Goal: Task Accomplishment & Management: Manage account settings

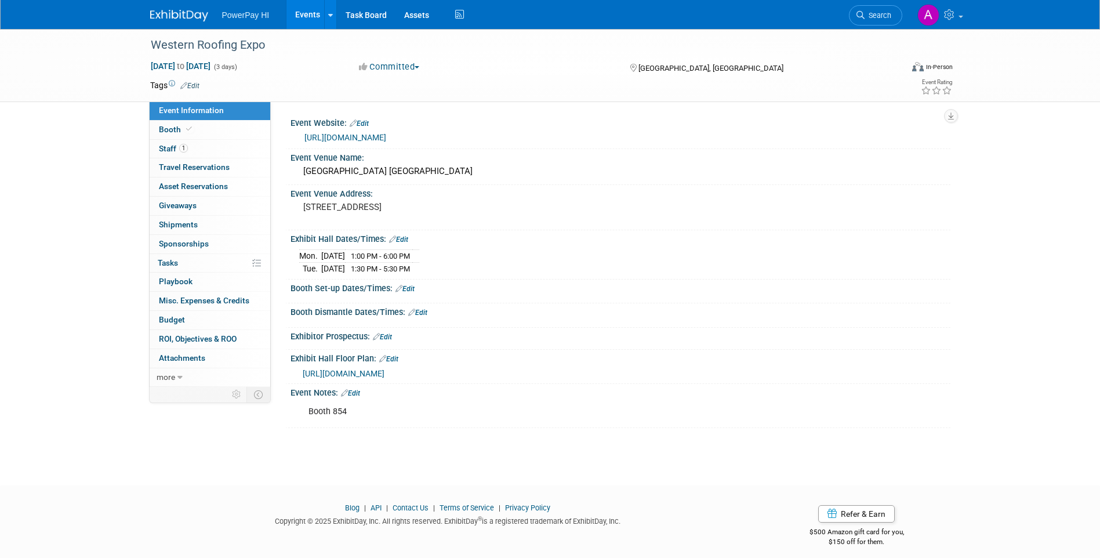
click at [183, 12] on img at bounding box center [179, 16] width 58 height 12
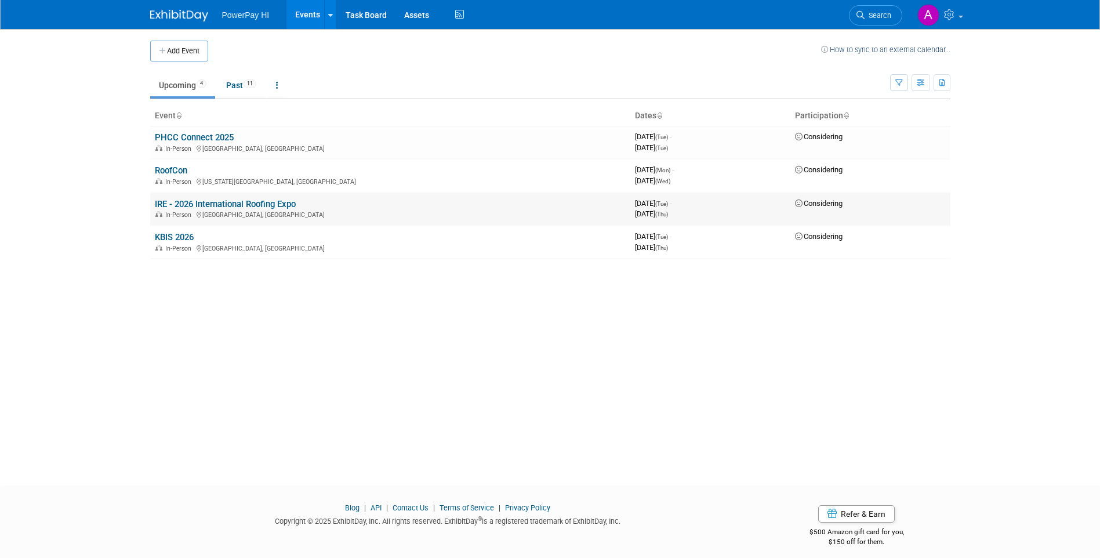
click at [368, 210] on div "In-Person [GEOGRAPHIC_DATA], [GEOGRAPHIC_DATA]" at bounding box center [390, 213] width 471 height 9
click at [248, 204] on link "IRE - 2026 International Roofing Expo" at bounding box center [225, 204] width 141 height 10
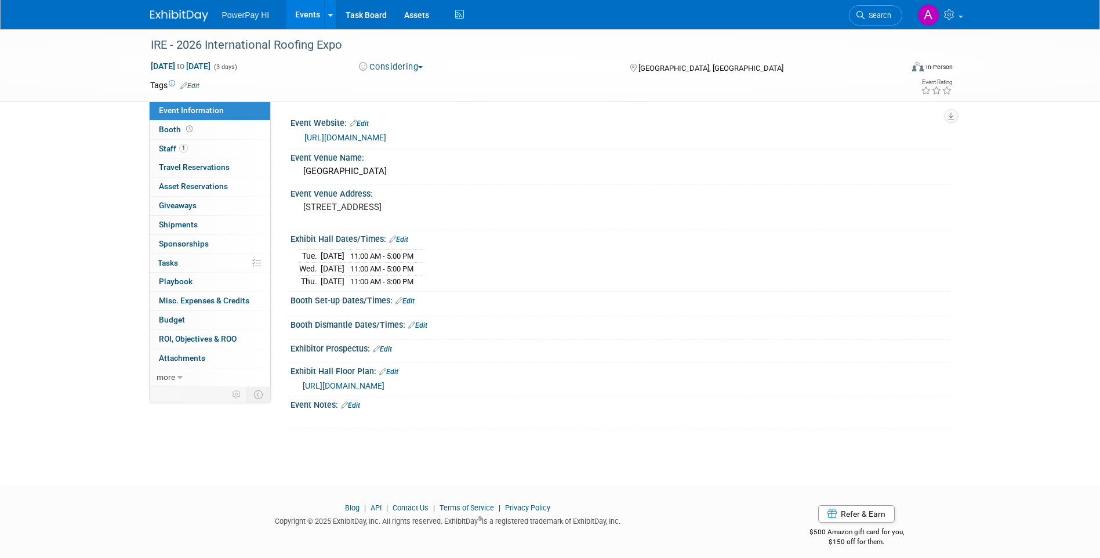
click at [392, 345] on link "Edit" at bounding box center [382, 349] width 19 height 8
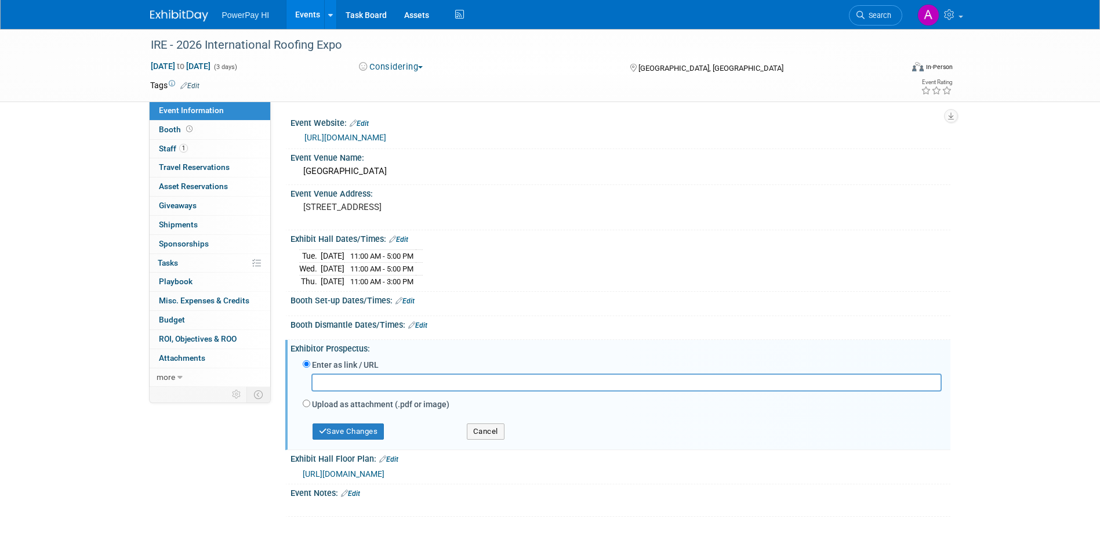
click at [313, 406] on label "Upload as attachment (.pdf or image)" at bounding box center [380, 404] width 137 height 12
click at [310, 406] on input "Upload as attachment (.pdf or image)" at bounding box center [307, 404] width 8 height 8
radio input "true"
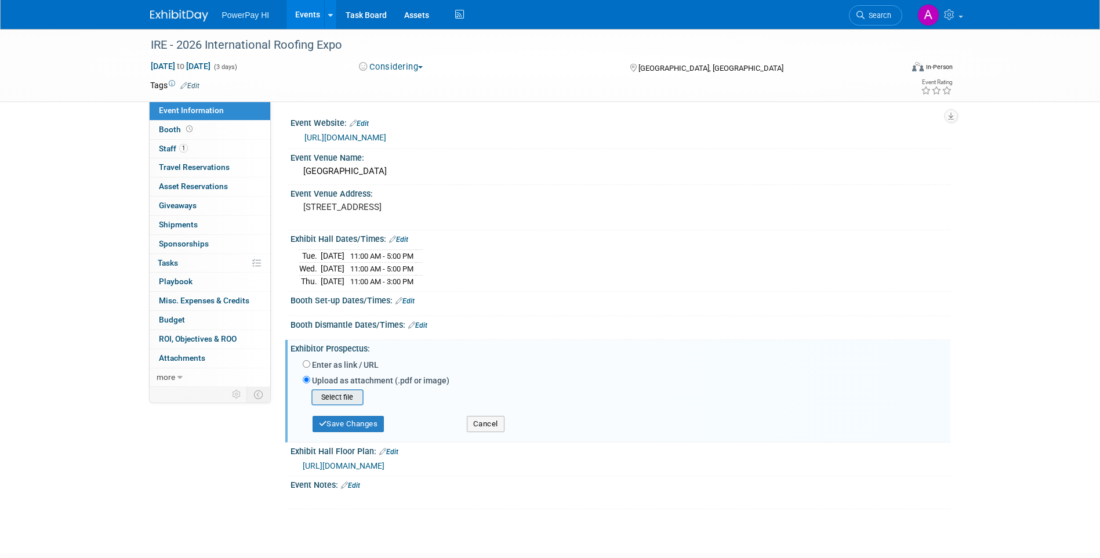
click at [332, 395] on input "file" at bounding box center [293, 397] width 138 height 14
click at [340, 416] on button "Save Changes" at bounding box center [349, 420] width 72 height 16
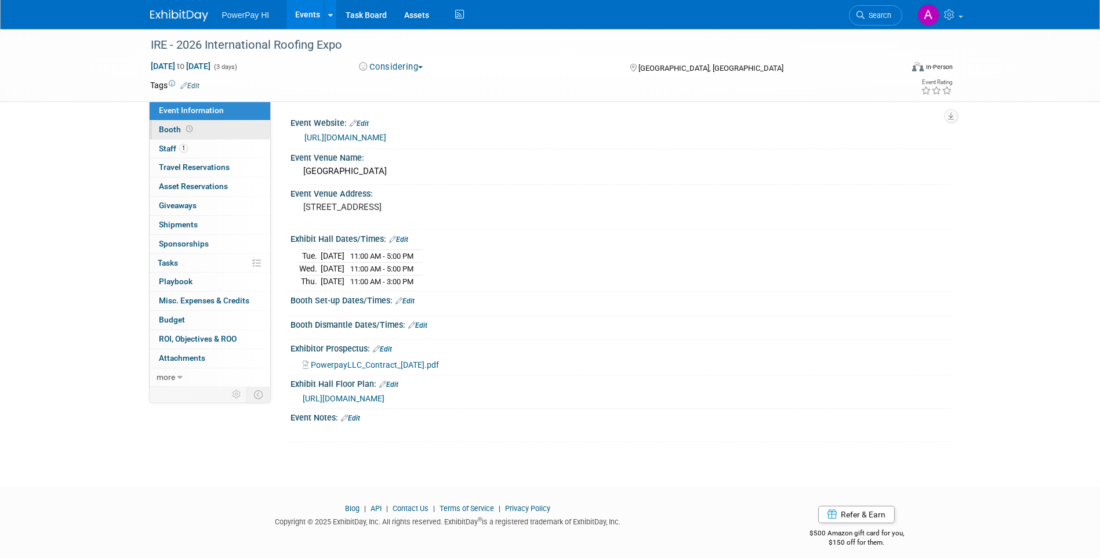
click at [213, 126] on link "Booth" at bounding box center [210, 130] width 121 height 19
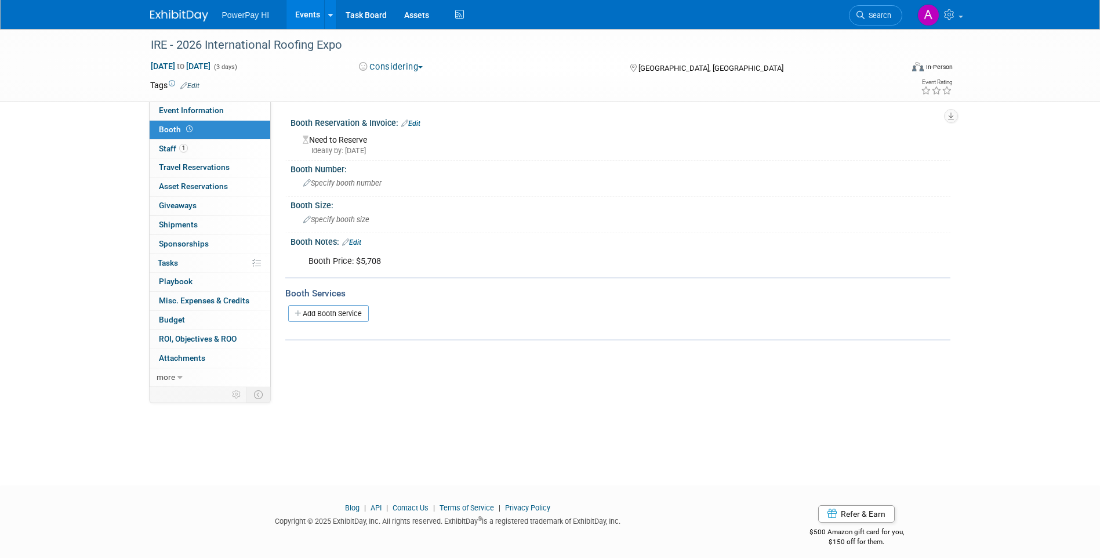
click at [349, 147] on div "Ideally by: Thu. Sep 25, 2025" at bounding box center [622, 151] width 639 height 10
click at [429, 139] on div "Need to Reserve Ideally by: Thu. Sep 25, 2025" at bounding box center [620, 143] width 642 height 25
click at [415, 124] on link "Edit" at bounding box center [410, 123] width 19 height 8
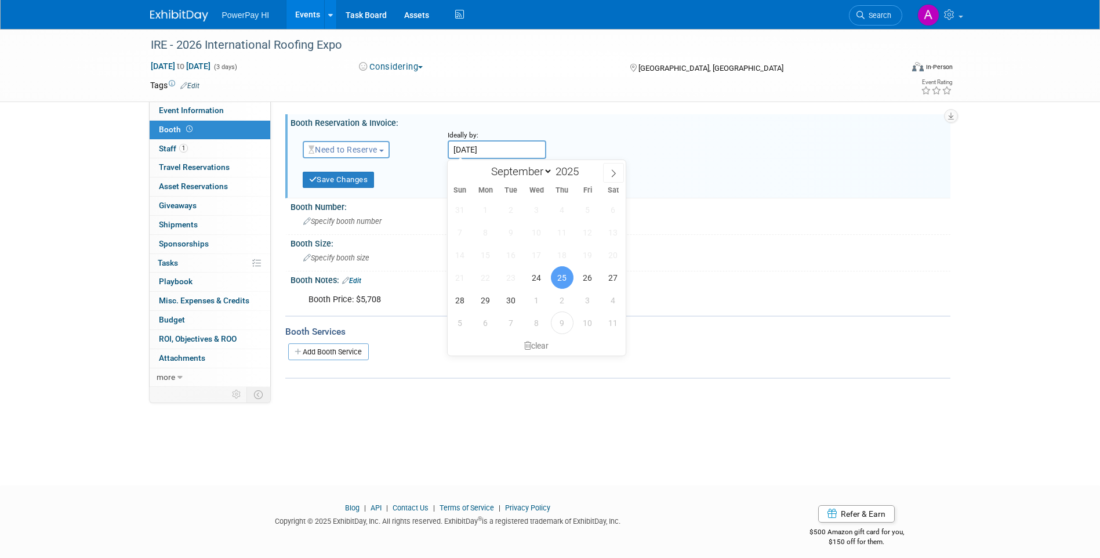
click at [474, 151] on input "Sep 25, 2025" at bounding box center [497, 149] width 99 height 19
click at [612, 173] on icon at bounding box center [613, 173] width 8 height 8
select select "9"
click at [588, 230] on span "10" at bounding box center [587, 232] width 23 height 23
type input "Oct 10, 2025"
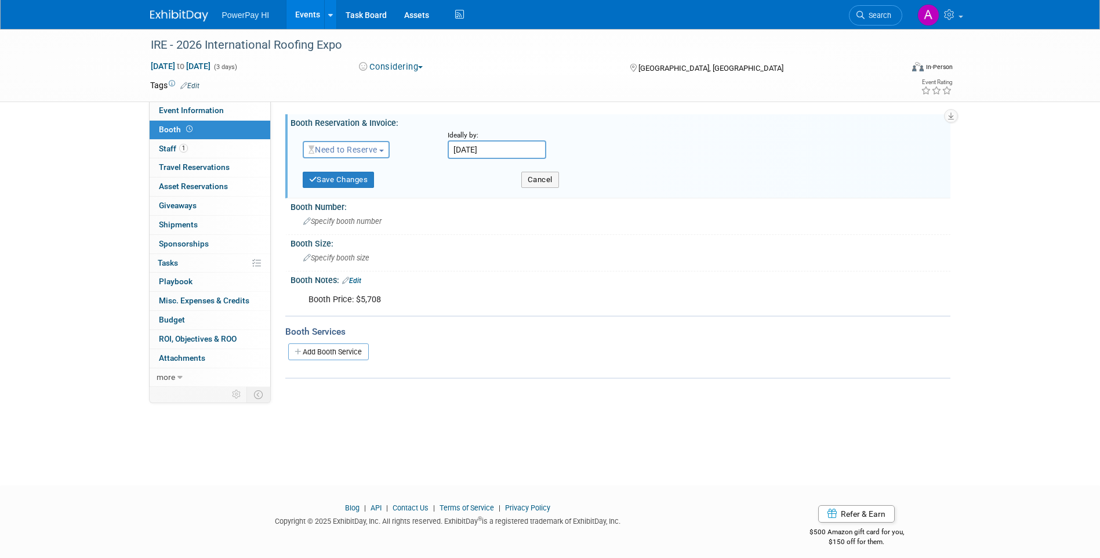
click at [375, 151] on span "Need to Reserve" at bounding box center [342, 149] width 69 height 9
click at [425, 140] on div "Need to Reserve Need to Reserve Reserved No Reservation Required" at bounding box center [366, 147] width 145 height 34
click at [349, 179] on button "Save Changes" at bounding box center [339, 180] width 72 height 16
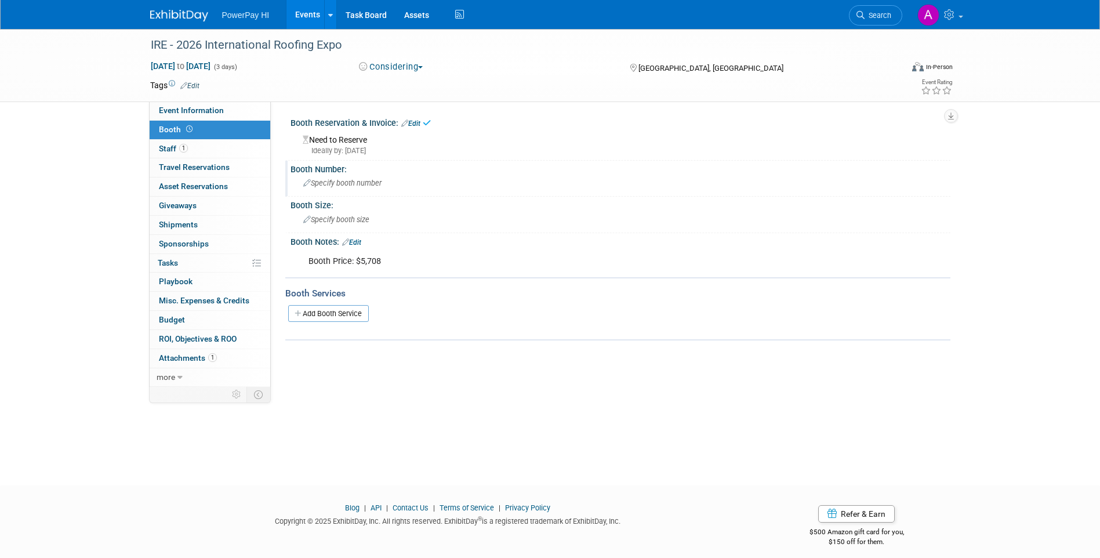
click at [344, 183] on span "Specify booth number" at bounding box center [342, 183] width 78 height 9
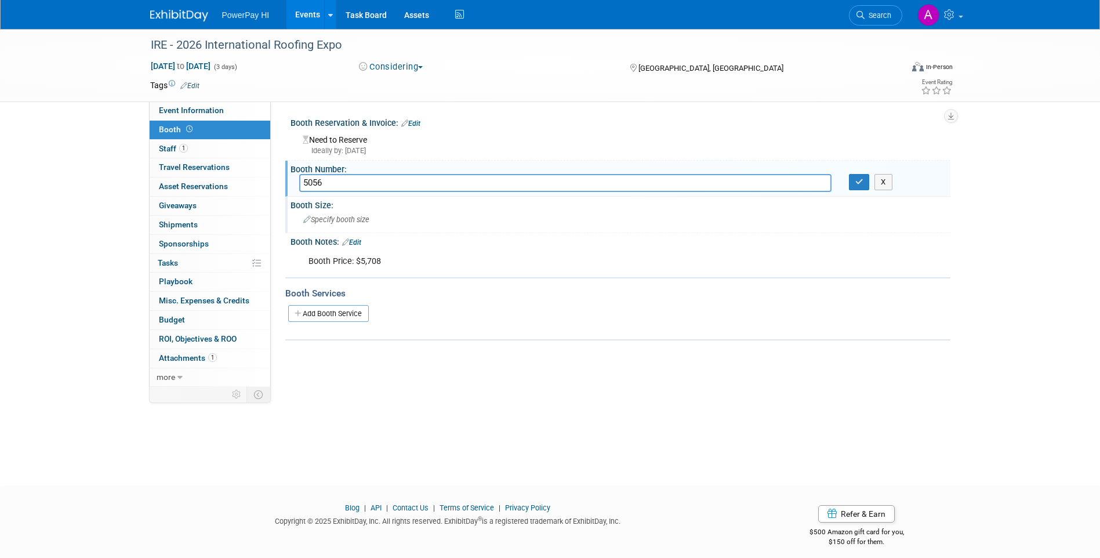
type input "5056"
click at [346, 224] on div "Specify booth size" at bounding box center [620, 219] width 642 height 18
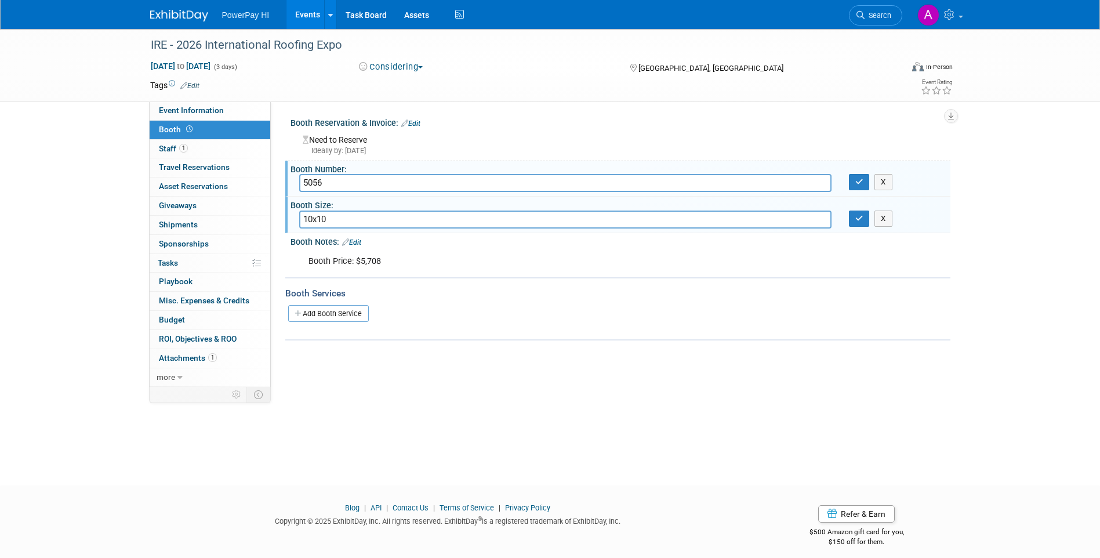
type input "10x10"
click at [400, 264] on div "Booth Price: $5,708" at bounding box center [561, 261] width 522 height 23
click at [355, 240] on link "Edit" at bounding box center [351, 242] width 19 height 8
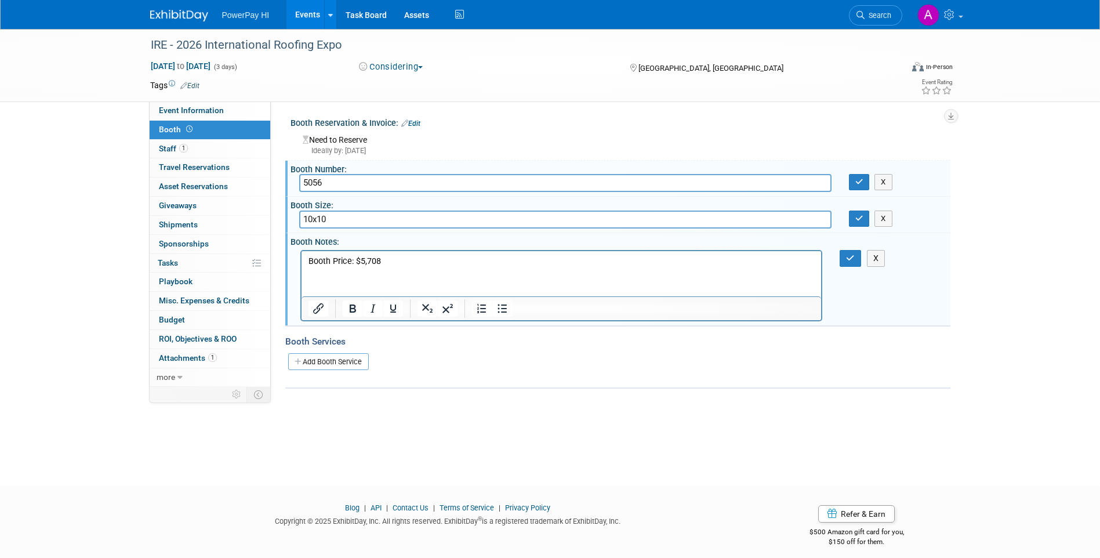
click at [402, 261] on p "Booth Price: $5,708" at bounding box center [561, 261] width 507 height 12
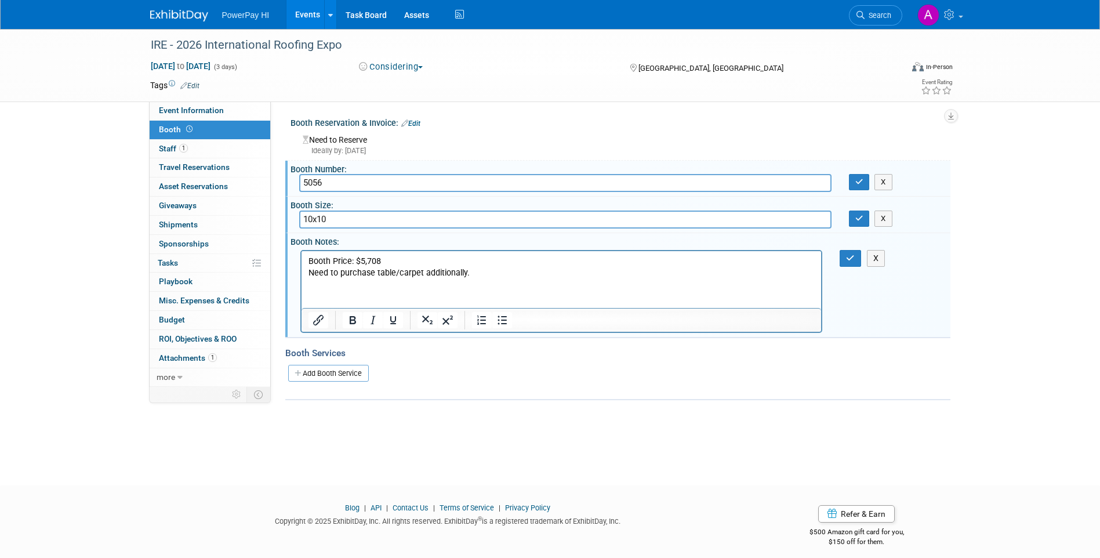
click at [402, 254] on html "Booth Price: $5,708 Need to purchase table/carpet additionally." at bounding box center [561, 264] width 520 height 28
click at [854, 256] on icon "button" at bounding box center [850, 258] width 9 height 8
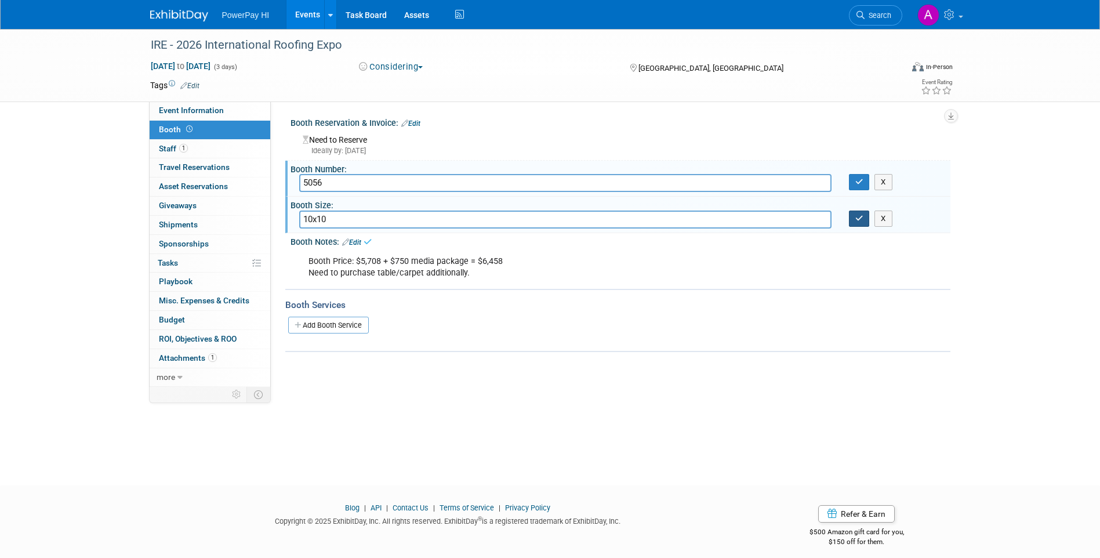
click at [859, 216] on icon "button" at bounding box center [859, 219] width 8 height 8
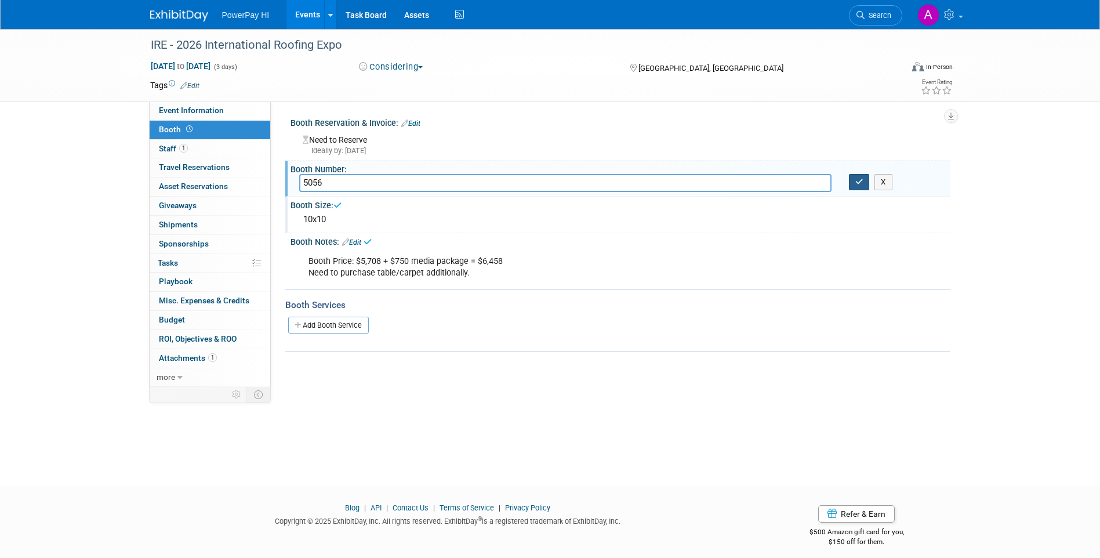
click at [865, 179] on button "button" at bounding box center [859, 182] width 21 height 16
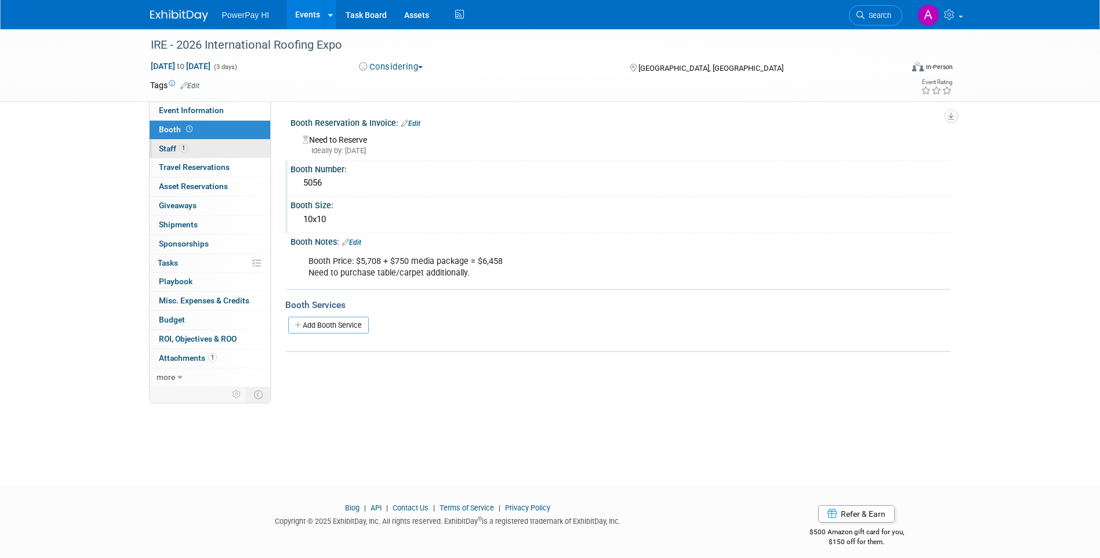
click at [205, 148] on link "1 Staff 1" at bounding box center [210, 149] width 121 height 19
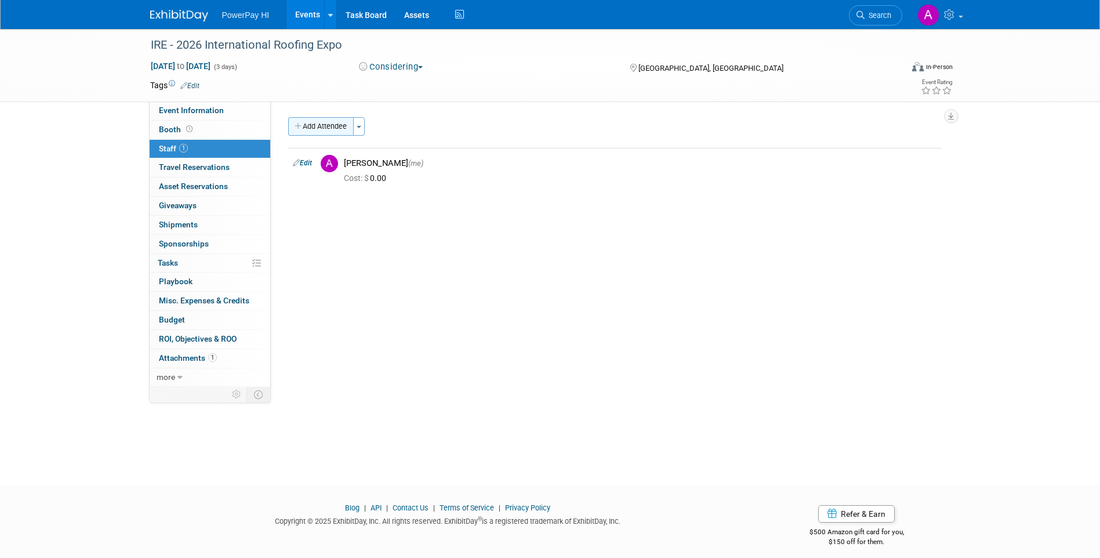
click at [344, 135] on button "Add Attendee" at bounding box center [321, 126] width 66 height 19
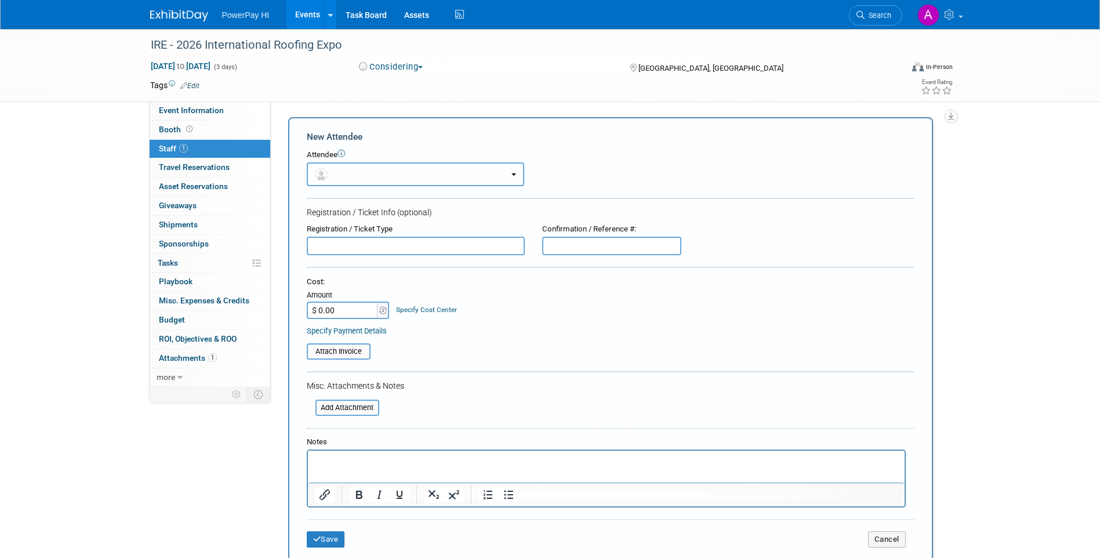
click at [373, 173] on button "button" at bounding box center [415, 174] width 217 height 24
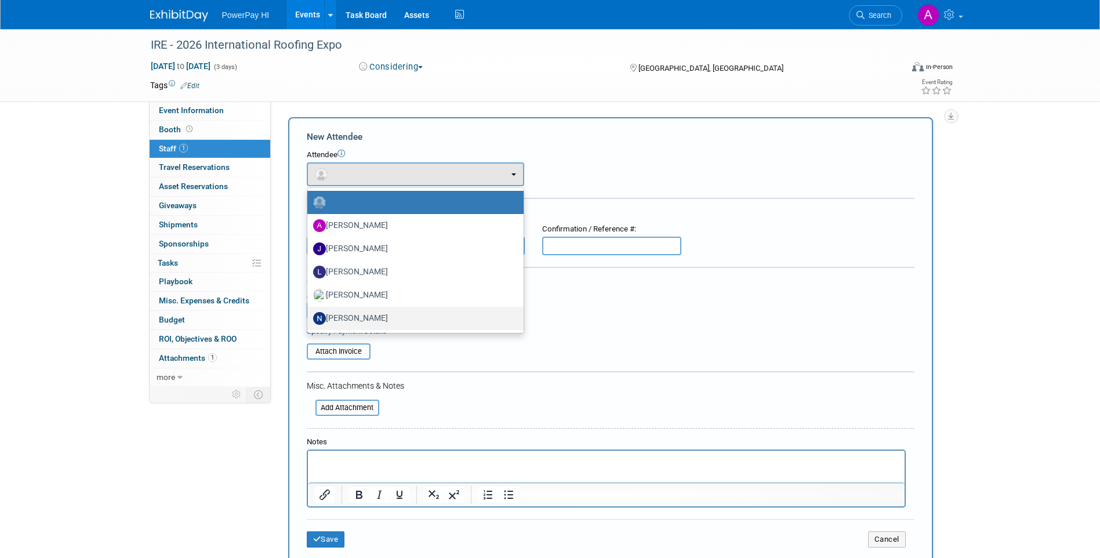
click at [380, 319] on label "Noah Thomson" at bounding box center [412, 318] width 199 height 19
click at [309, 319] on input "Noah Thomson" at bounding box center [306, 317] width 8 height 8
select select "0f079a77-44f0-491c-9d9e-7fc86453a1f9"
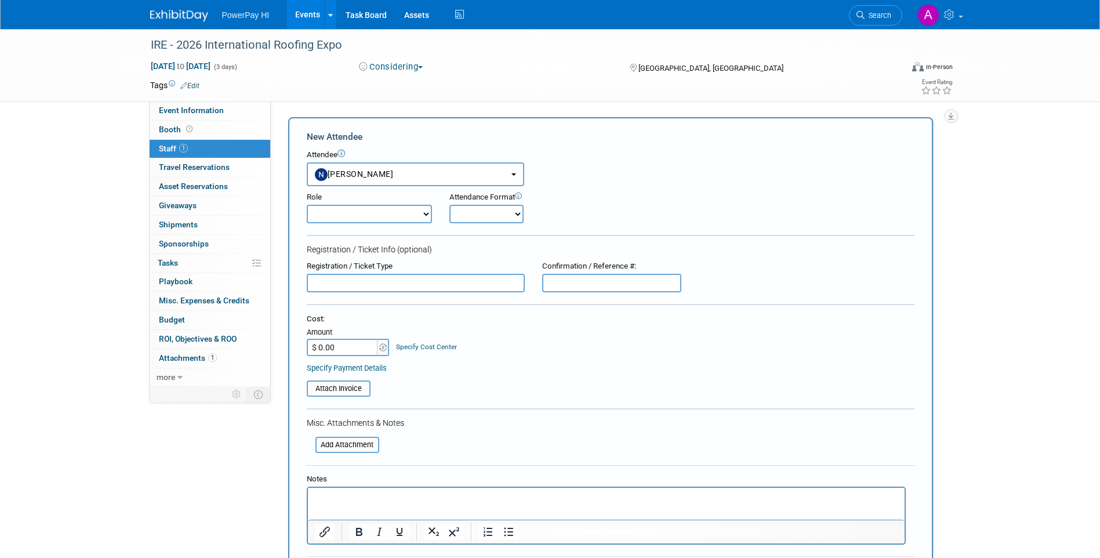
click at [376, 215] on select "Demonstrator Host Planner Presenter Sales Representative Set-up/Dismantle Crew …" at bounding box center [369, 214] width 125 height 19
select select "4"
click at [307, 205] on select "Demonstrator Host Planner Presenter Sales Representative Set-up/Dismantle Crew …" at bounding box center [369, 214] width 125 height 19
click at [490, 213] on select "Onsite Remote" at bounding box center [486, 214] width 74 height 19
select select "1"
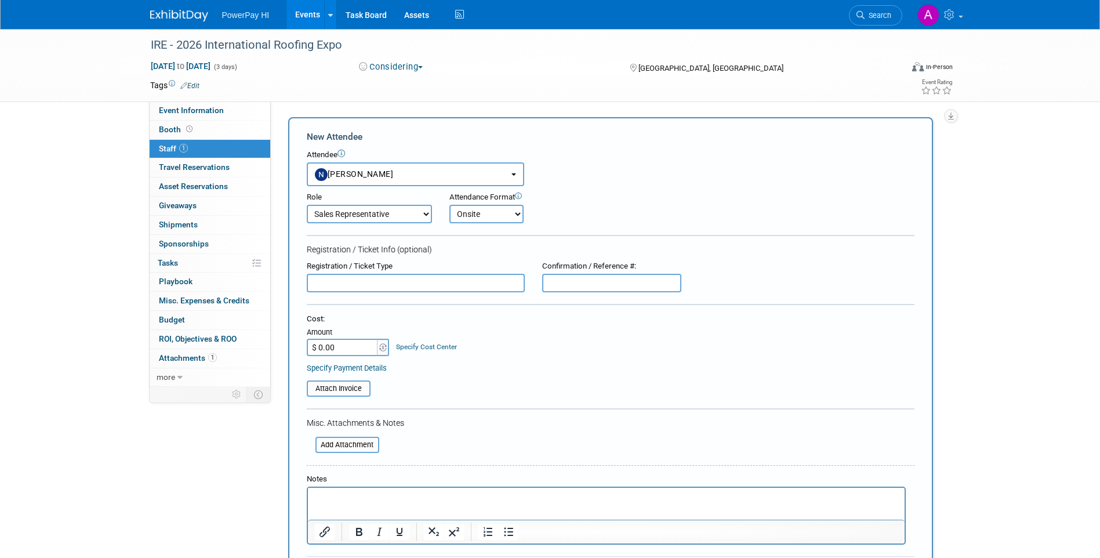
click at [449, 205] on select "Onsite Remote" at bounding box center [486, 214] width 74 height 19
click at [985, 158] on div "IRE - 2026 International Roofing Expo Jan 20, 2026 to Jan 22, 2026 (3 days) Jan…" at bounding box center [550, 363] width 1100 height 669
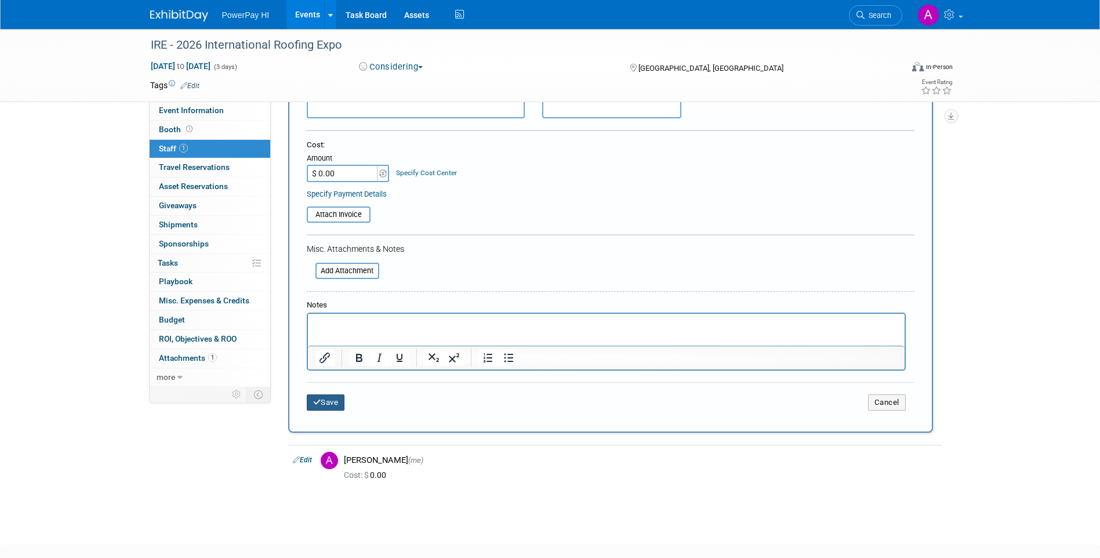
click at [322, 397] on button "Save" at bounding box center [326, 402] width 38 height 16
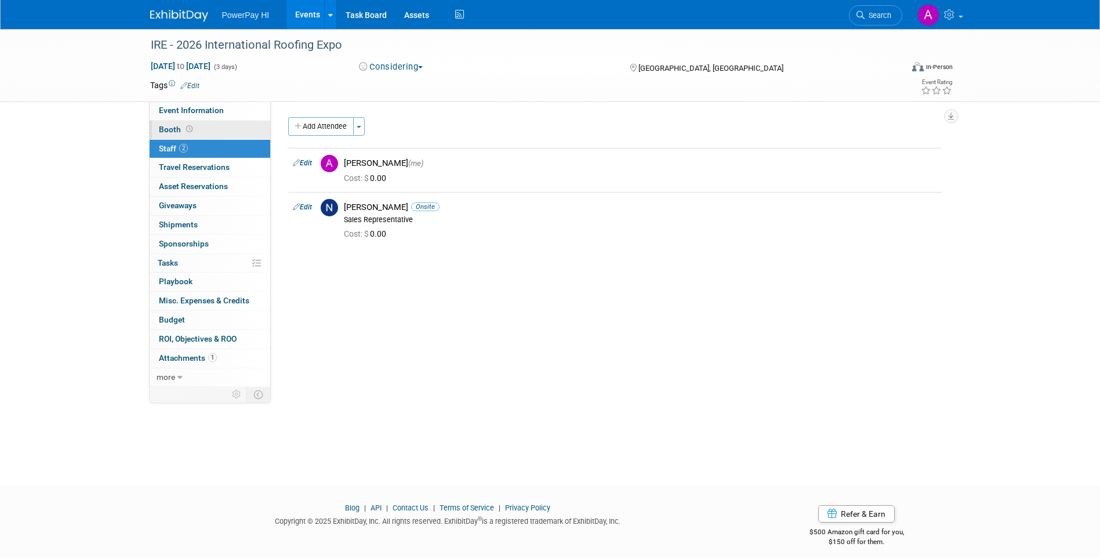
click at [216, 128] on link "Booth" at bounding box center [210, 130] width 121 height 19
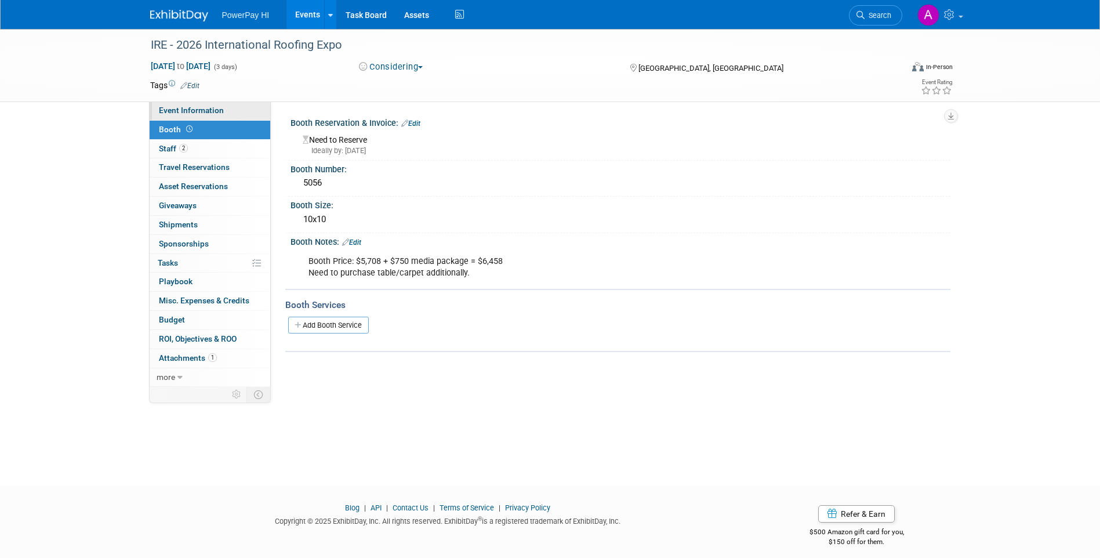
click at [231, 110] on link "Event Information" at bounding box center [210, 110] width 121 height 19
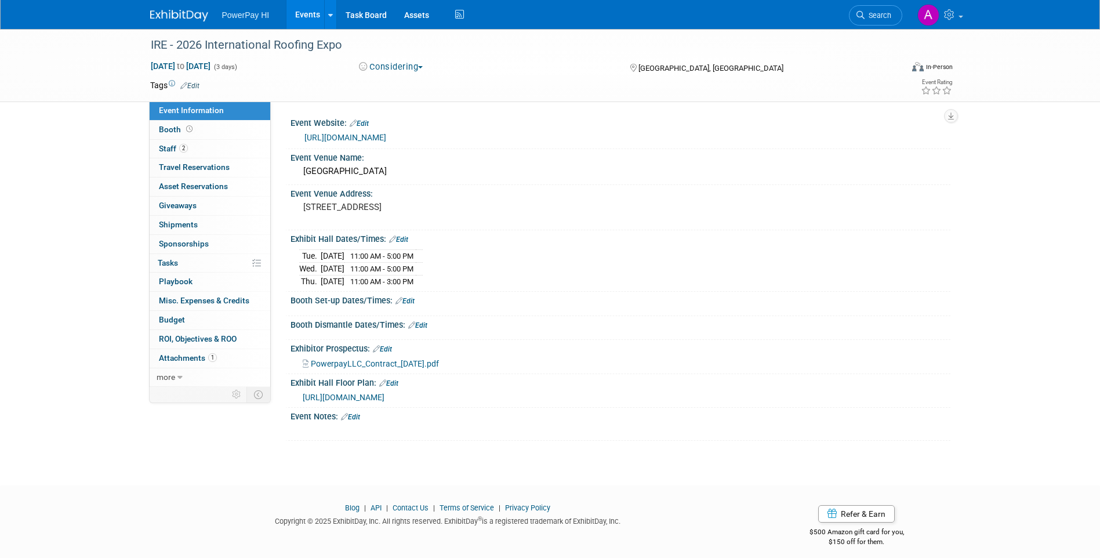
click at [352, 413] on link "Edit" at bounding box center [350, 417] width 19 height 8
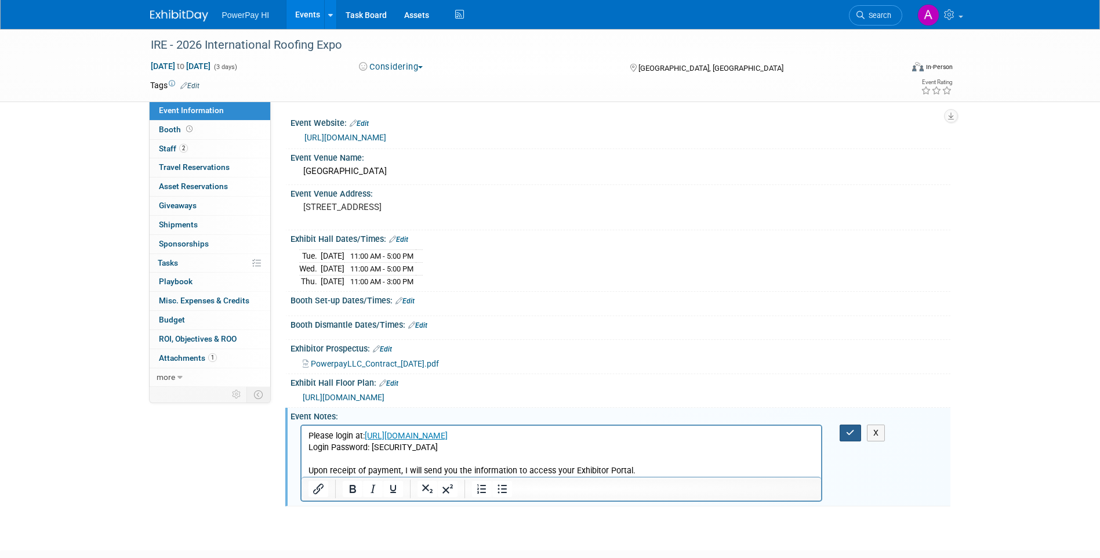
click at [849, 432] on icon "button" at bounding box center [850, 432] width 9 height 8
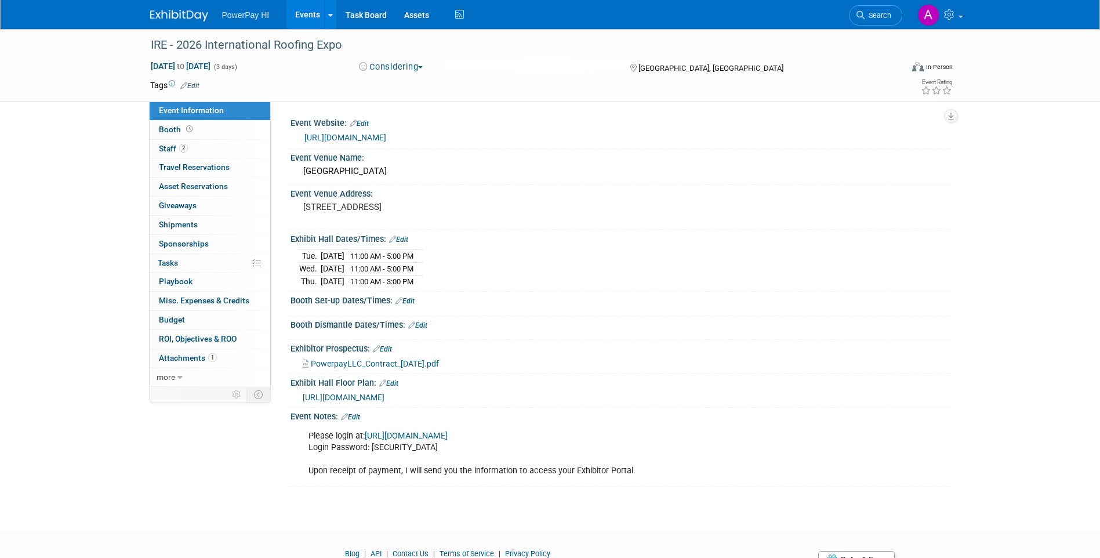
click at [409, 68] on button "Considering" at bounding box center [391, 67] width 72 height 12
click at [546, 88] on td at bounding box center [507, 85] width 617 height 12
drag, startPoint x: 308, startPoint y: 433, endPoint x: 398, endPoint y: 474, distance: 99.1
click at [398, 474] on div "Please login at: https://ge26ire.exh.mapyourshow.com/7_0/payments:main?bookingc…" at bounding box center [561, 453] width 522 height 58
drag, startPoint x: 398, startPoint y: 474, endPoint x: 376, endPoint y: 470, distance: 23.0
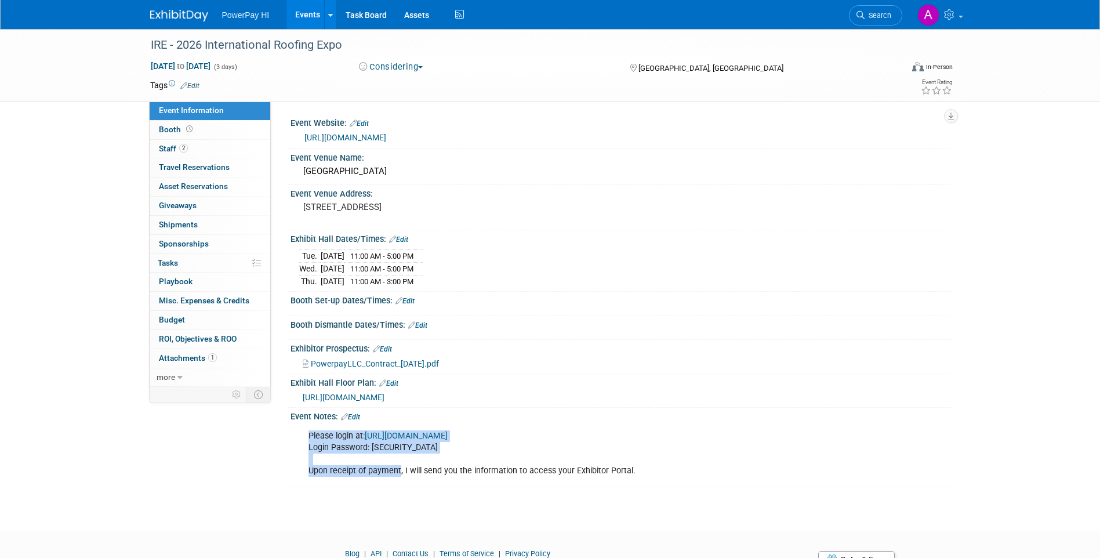
copy div "Please login at: https://ge26ire.exh.mapyourshow.com/7_0/payments:main?bookingc…"
click at [648, 326] on div "Booth Dismantle Dates/Times: Edit" at bounding box center [620, 323] width 660 height 15
